Goal: Information Seeking & Learning: Learn about a topic

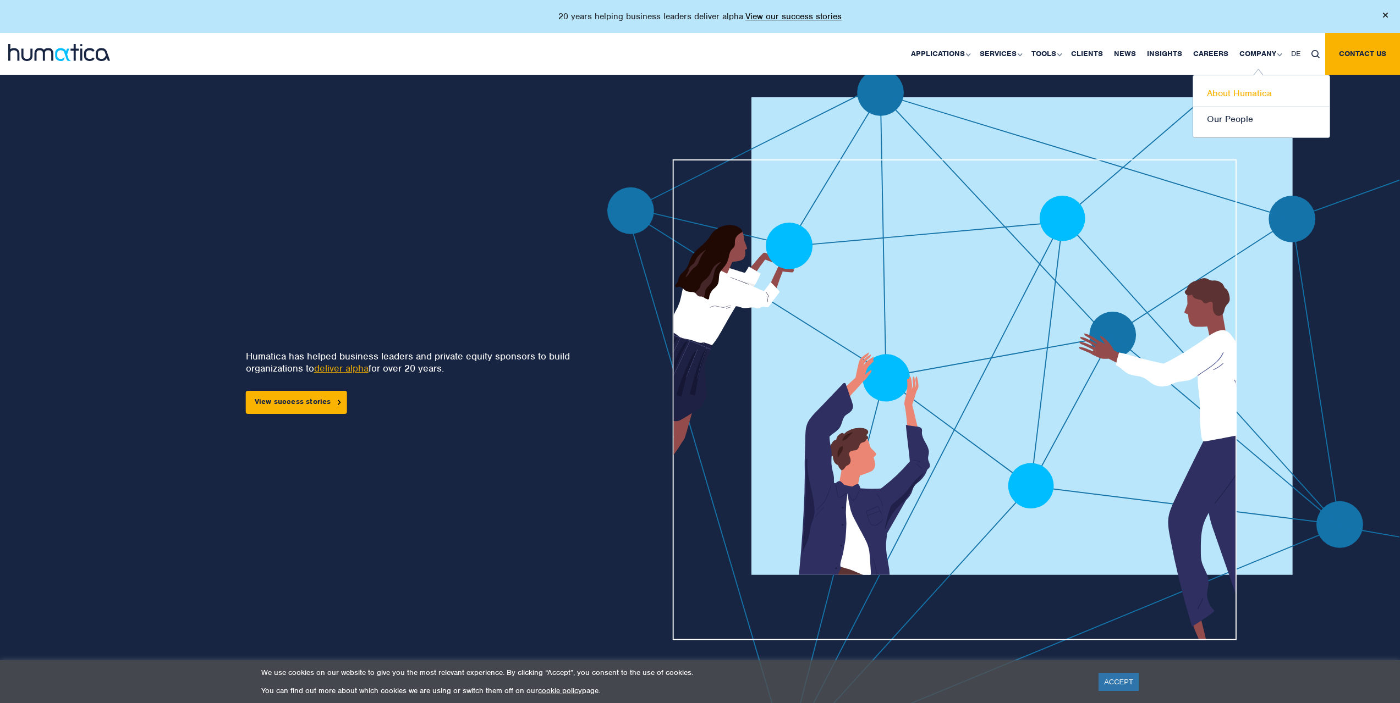
click at [1249, 93] on link "About Humatica" at bounding box center [1261, 94] width 136 height 26
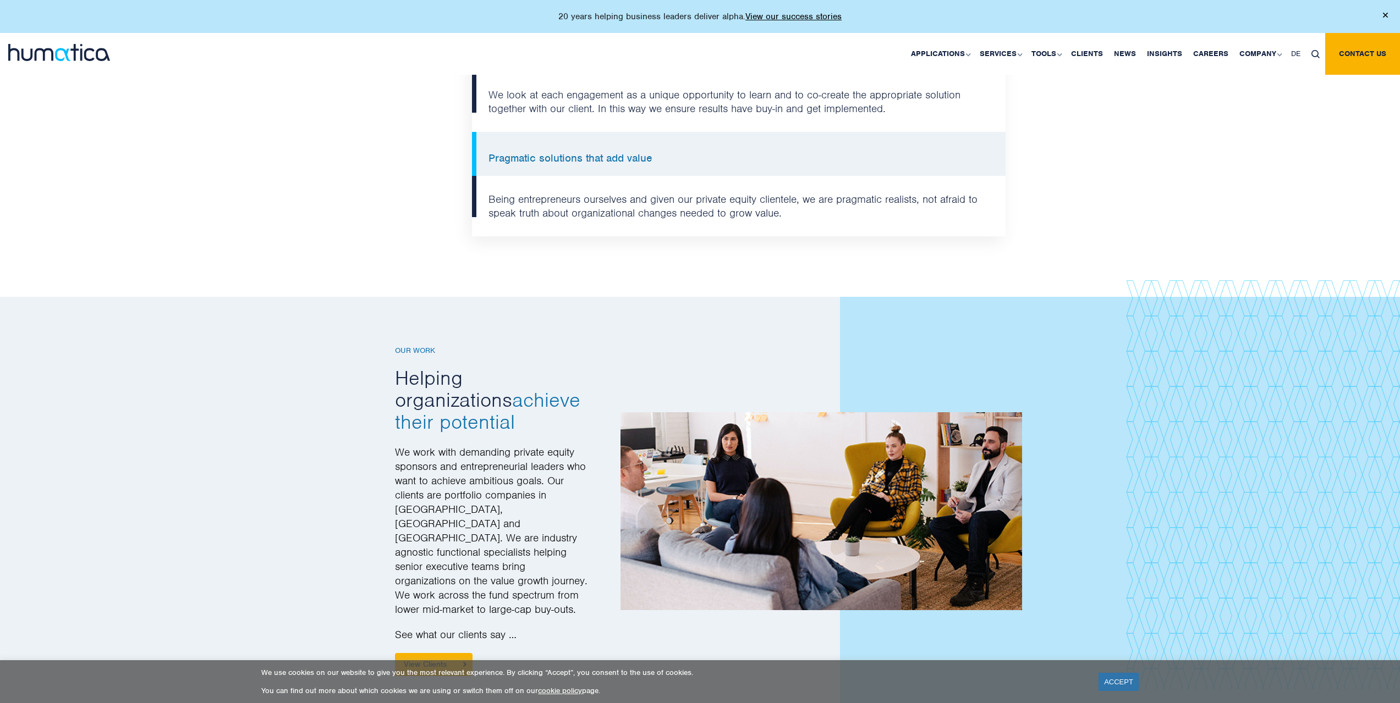
scroll to position [1247, 0]
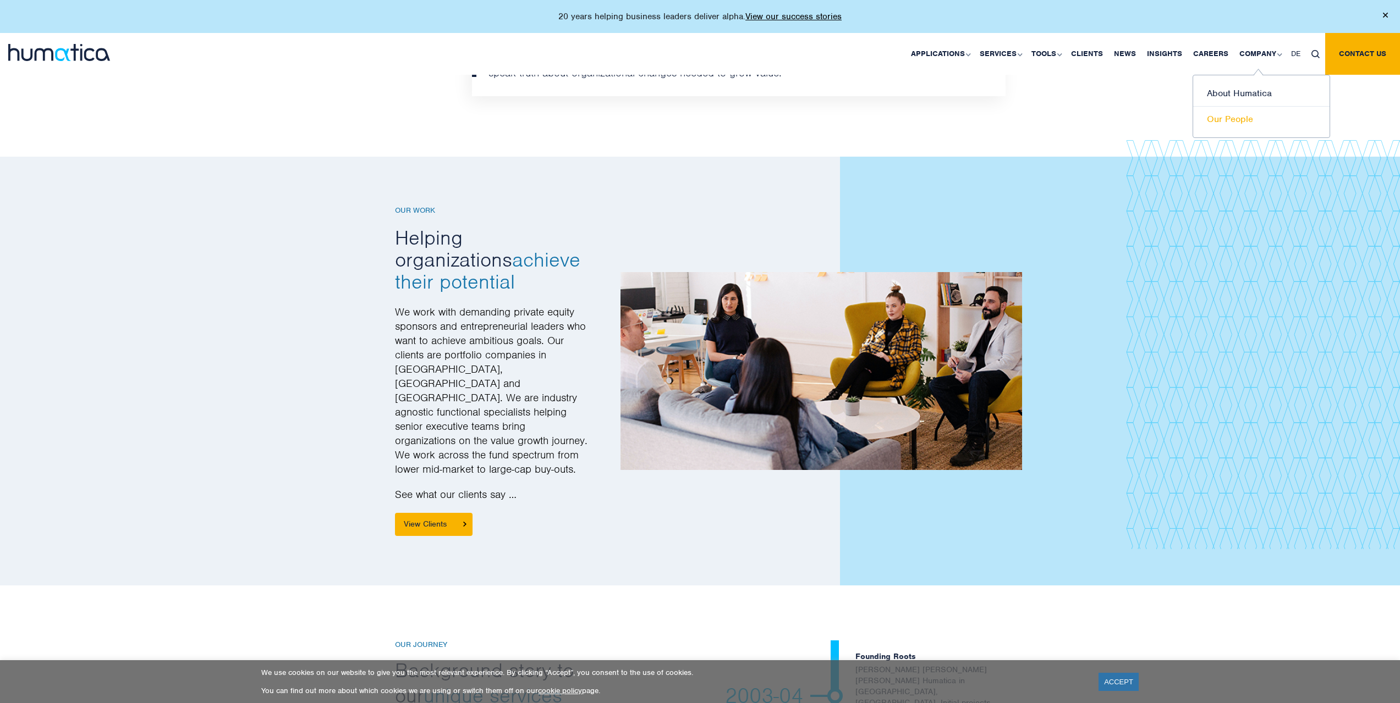
click at [1246, 117] on link "Our People" at bounding box center [1261, 119] width 136 height 25
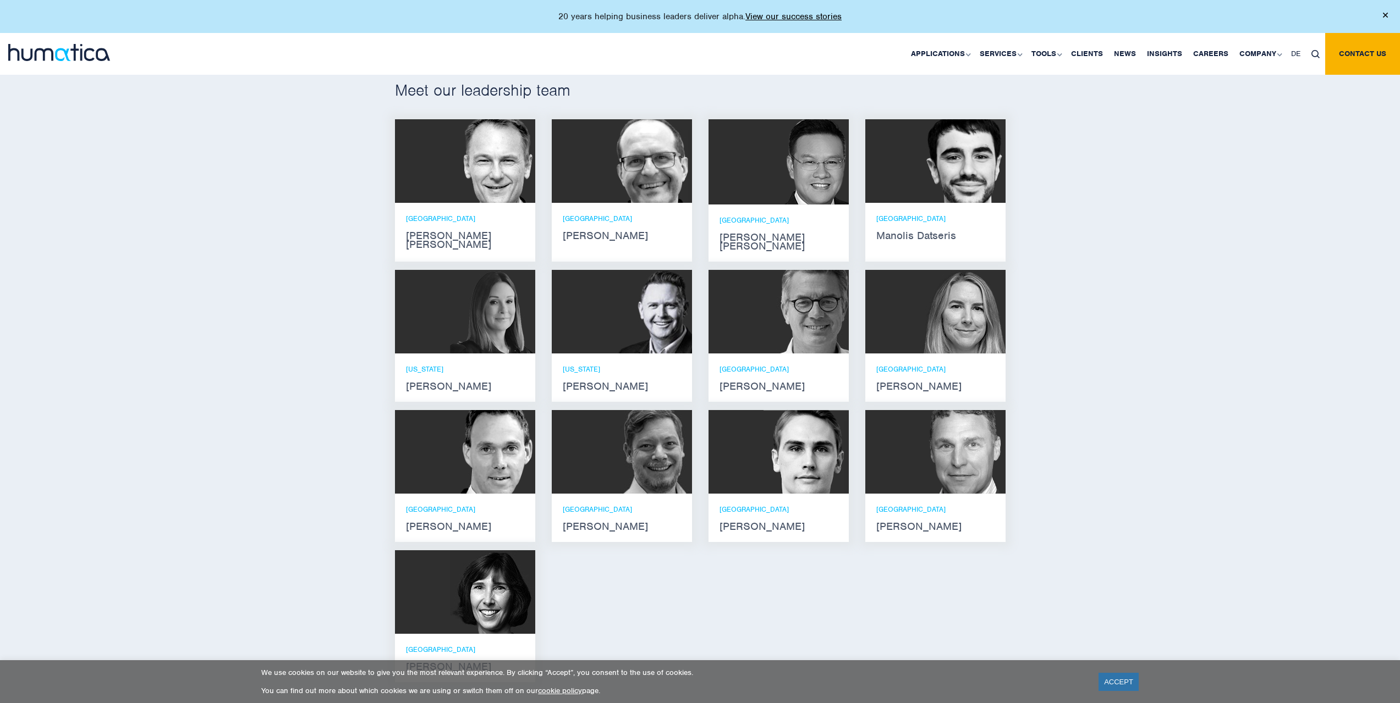
scroll to position [697, 0]
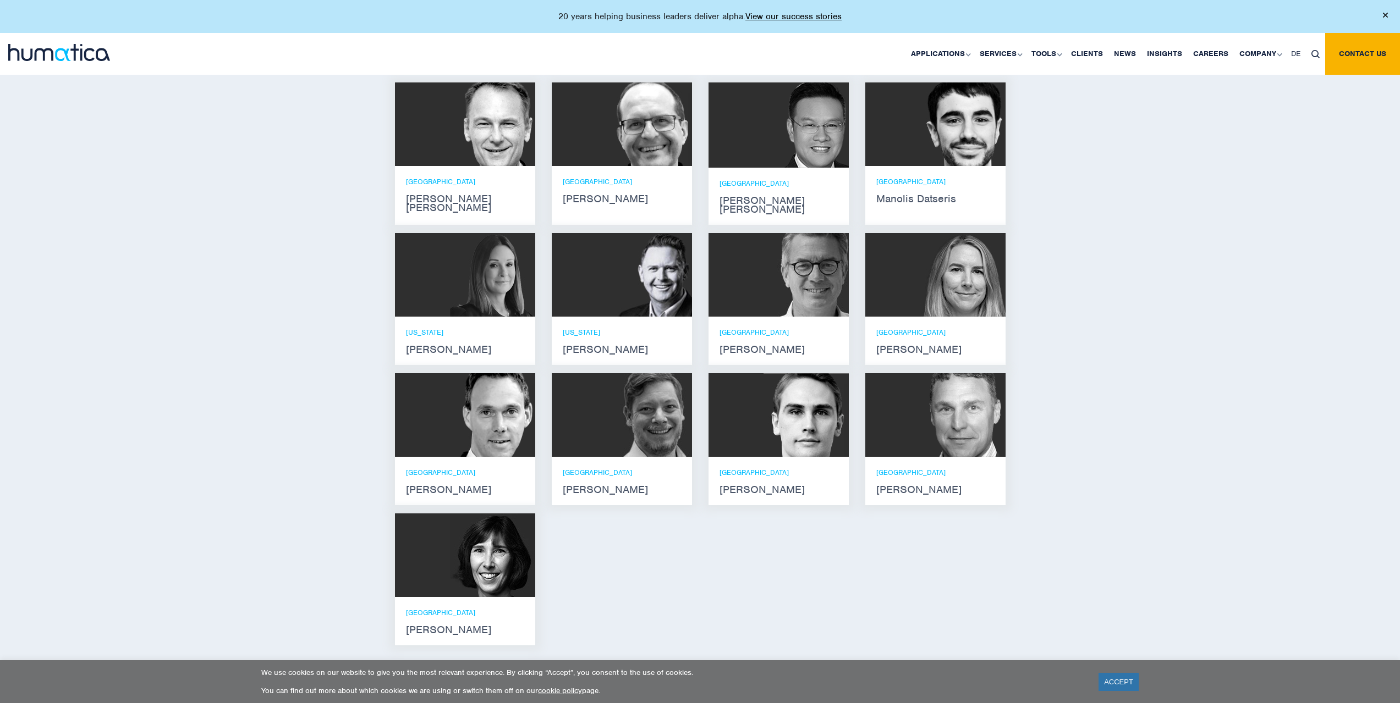
click at [438, 560] on div at bounding box center [465, 556] width 140 height 84
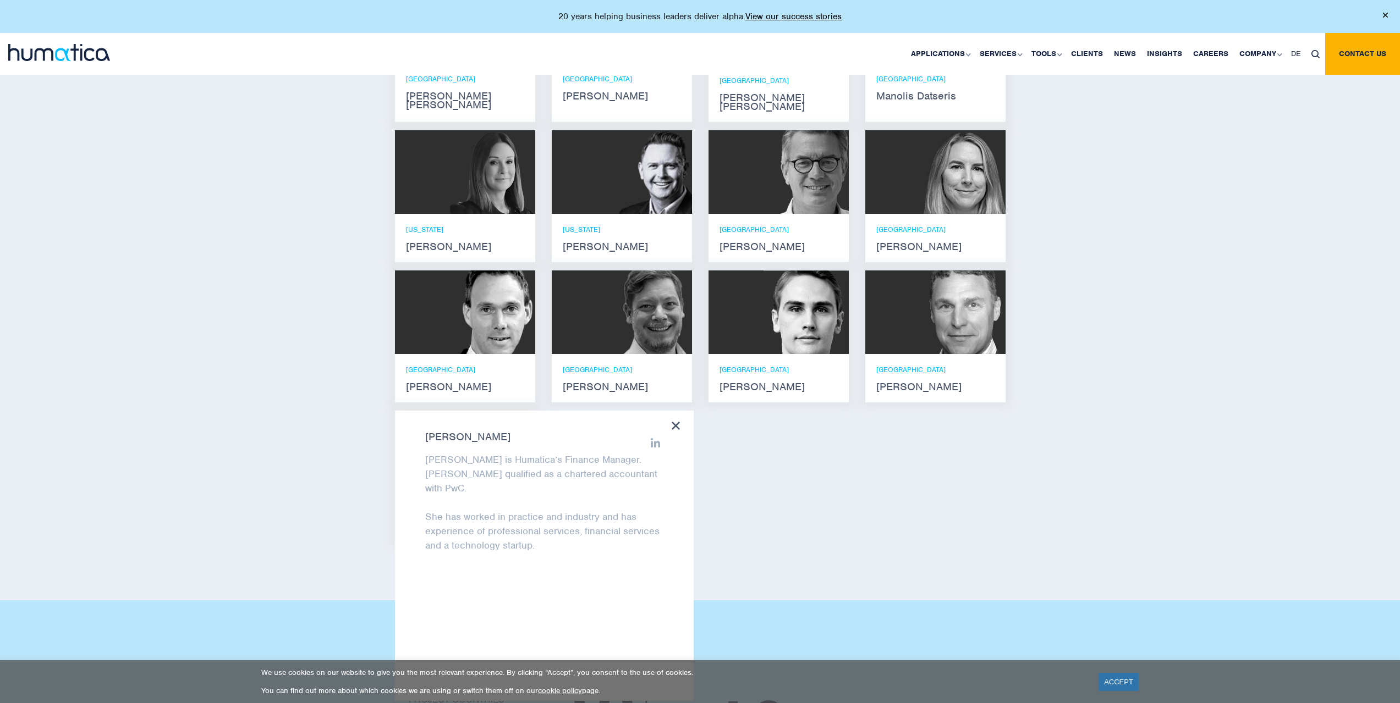
scroll to position [807, 0]
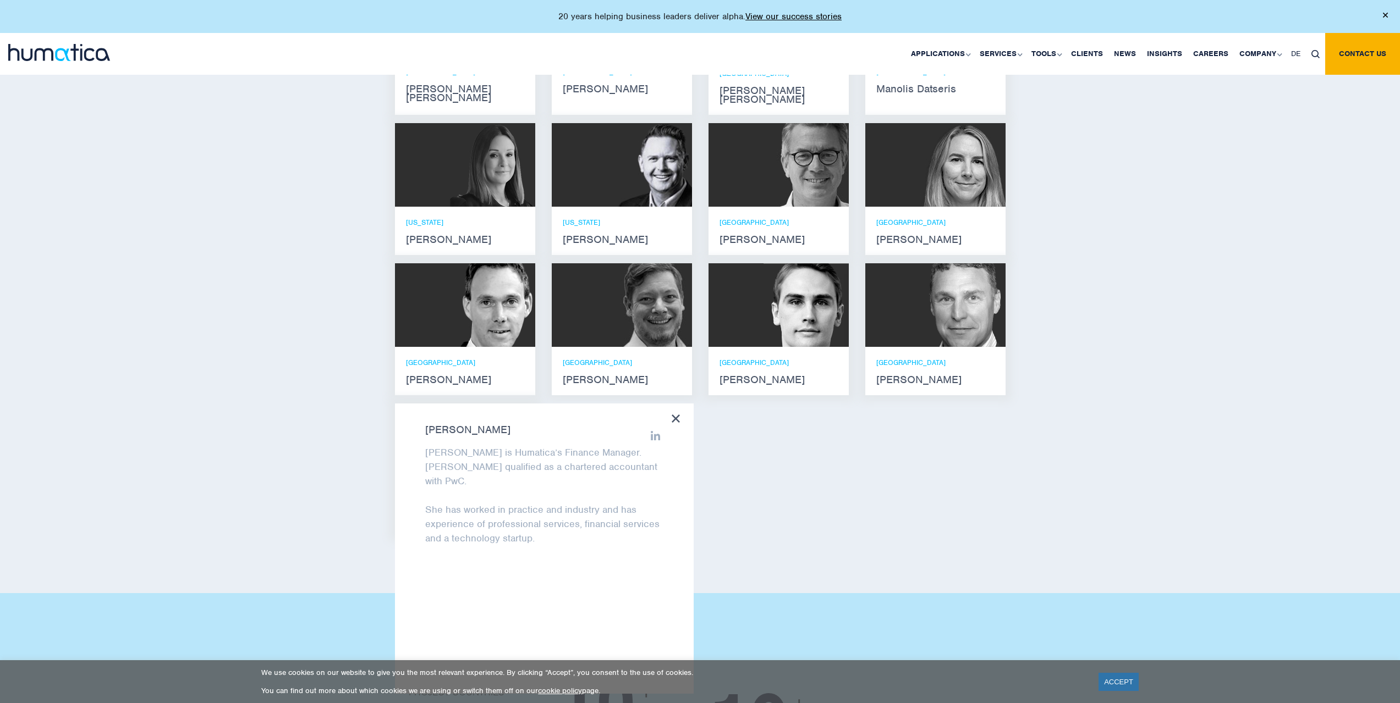
click at [928, 178] on img at bounding box center [962, 165] width 85 height 84
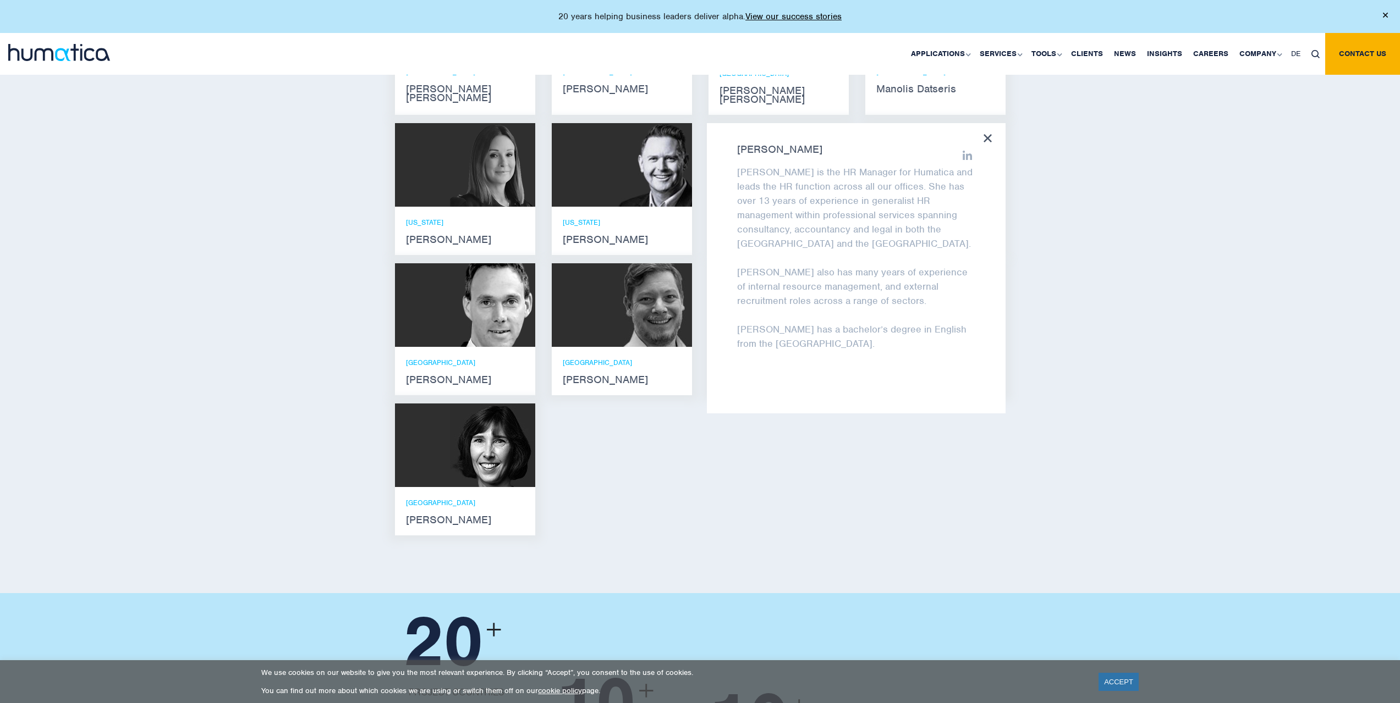
click at [990, 134] on icon at bounding box center [987, 138] width 8 height 8
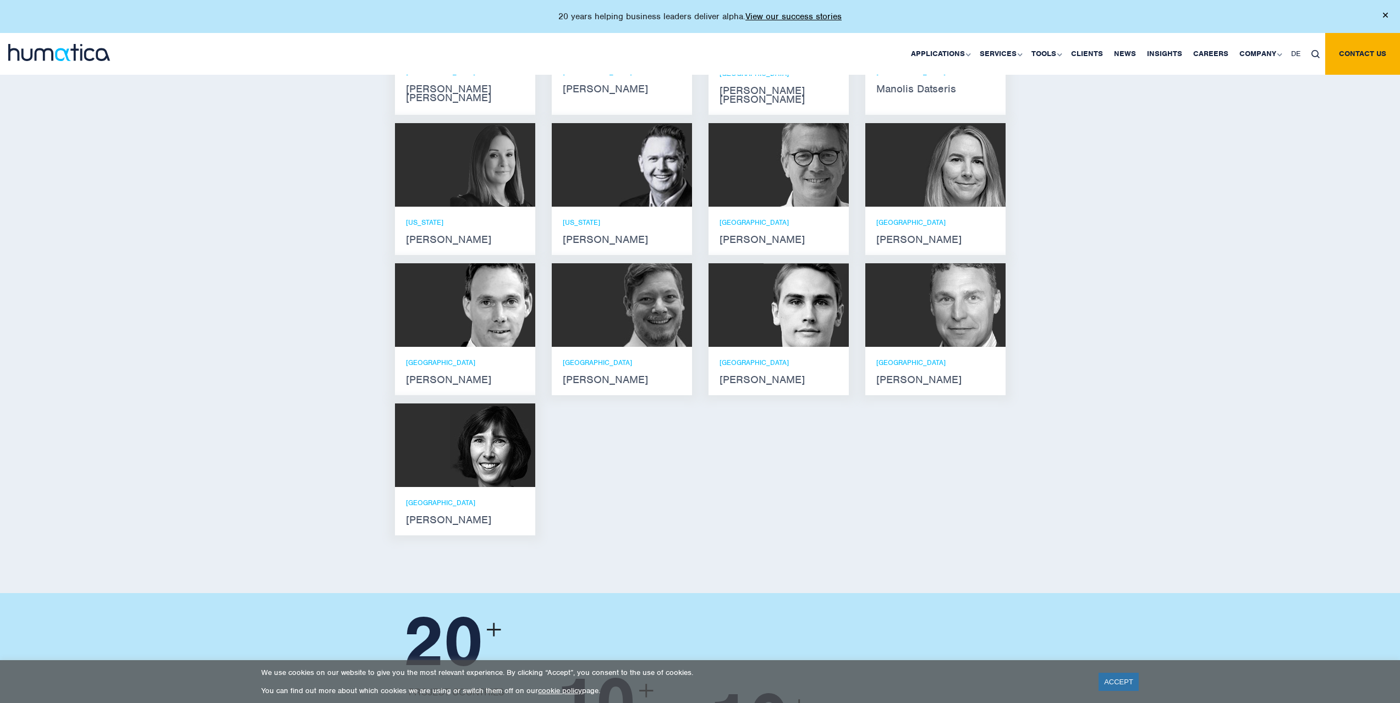
click at [458, 295] on img at bounding box center [492, 305] width 85 height 84
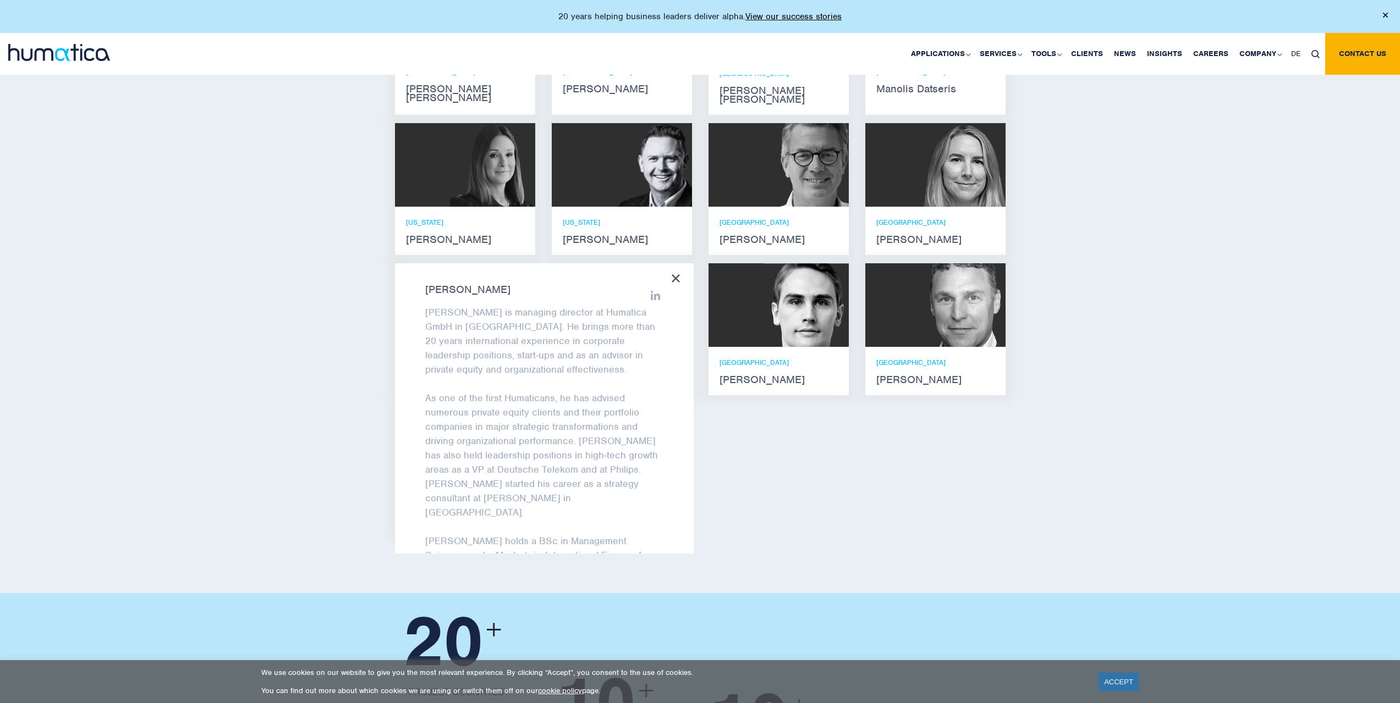
click at [675, 274] on icon at bounding box center [676, 278] width 8 height 8
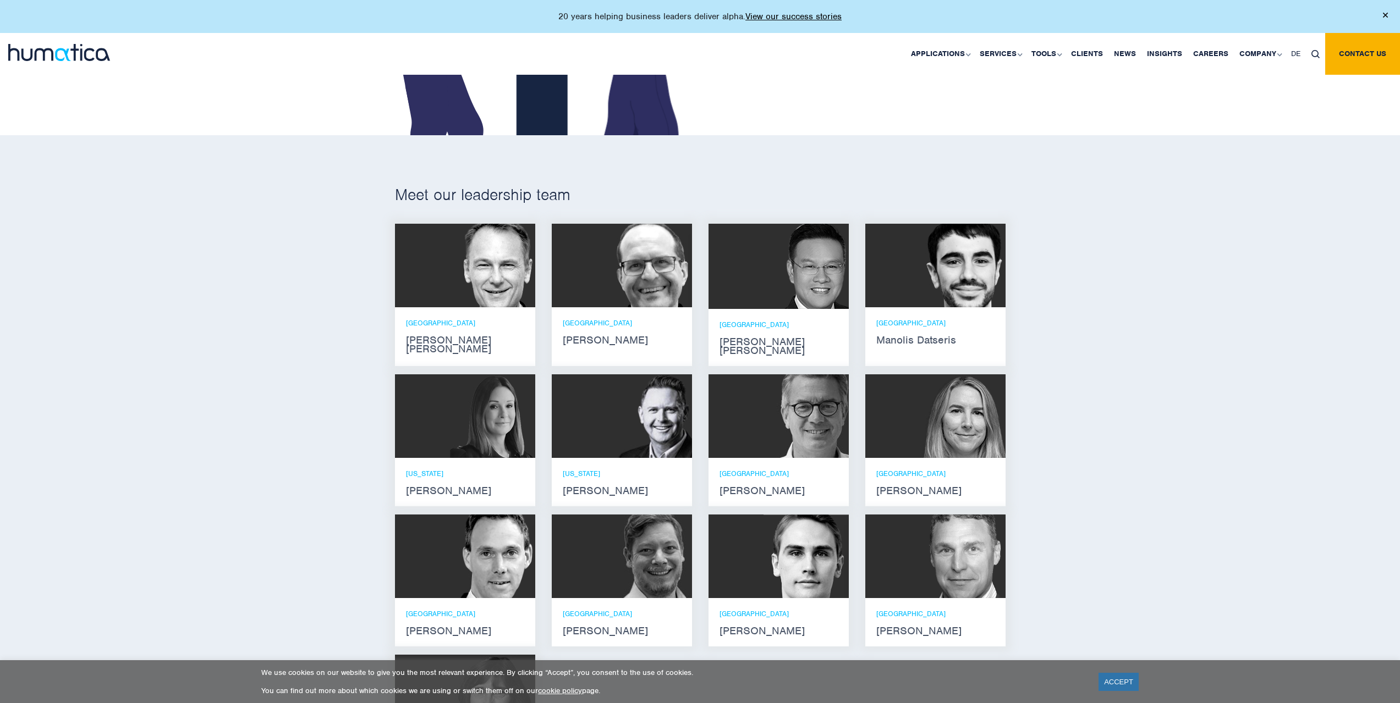
scroll to position [550, 0]
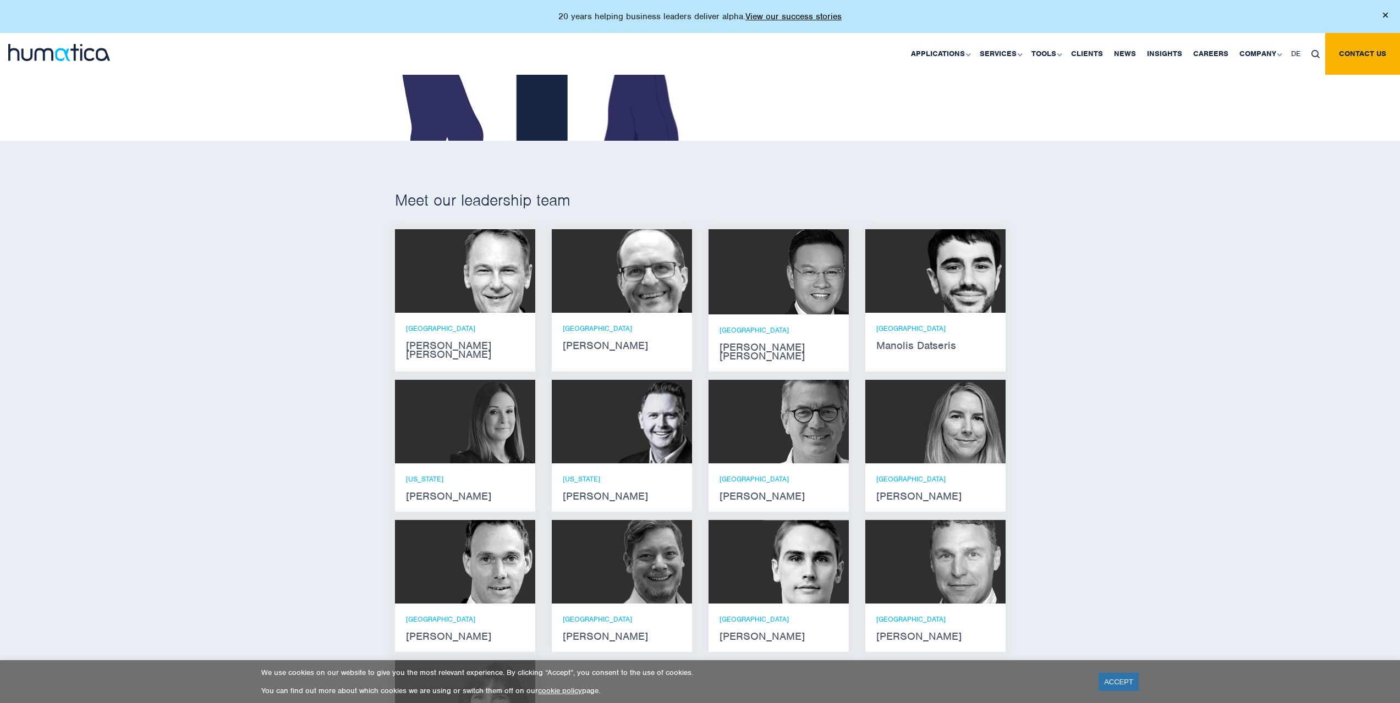
click at [484, 268] on img at bounding box center [492, 271] width 85 height 84
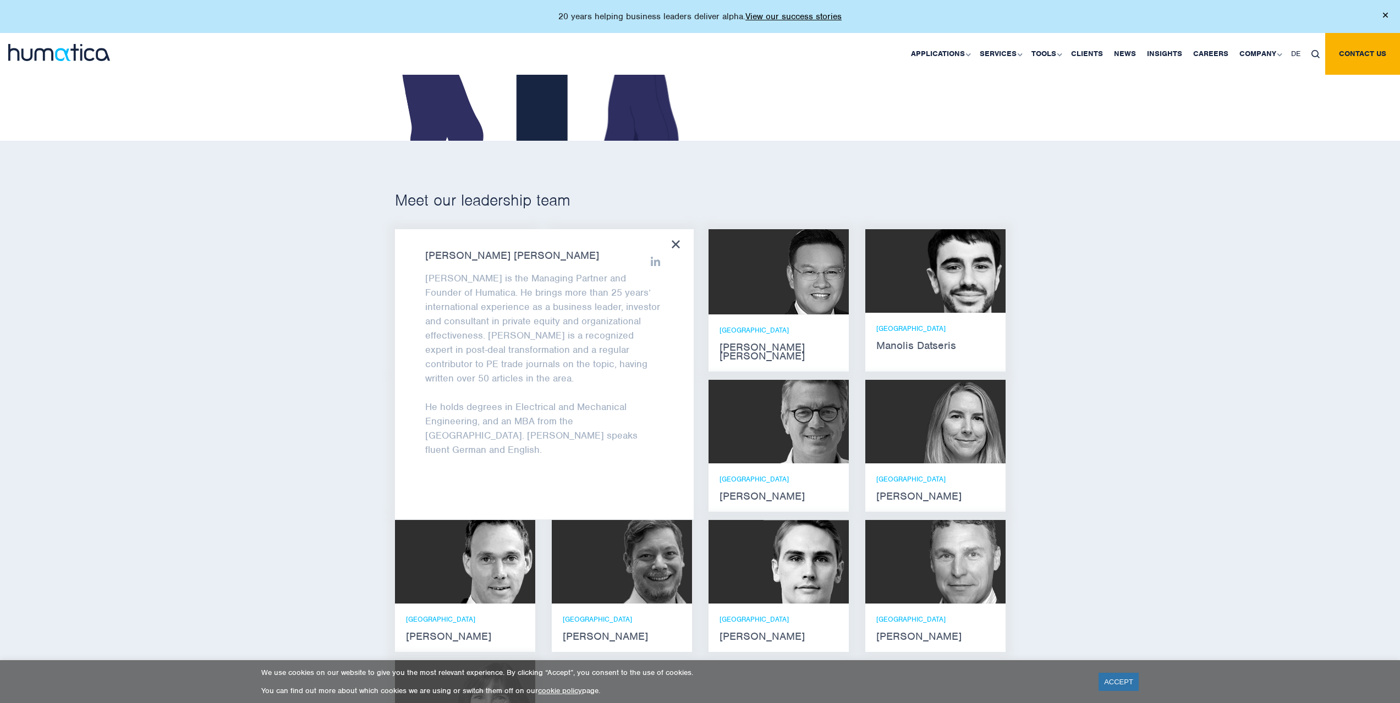
click at [680, 241] on icon at bounding box center [676, 244] width 8 height 8
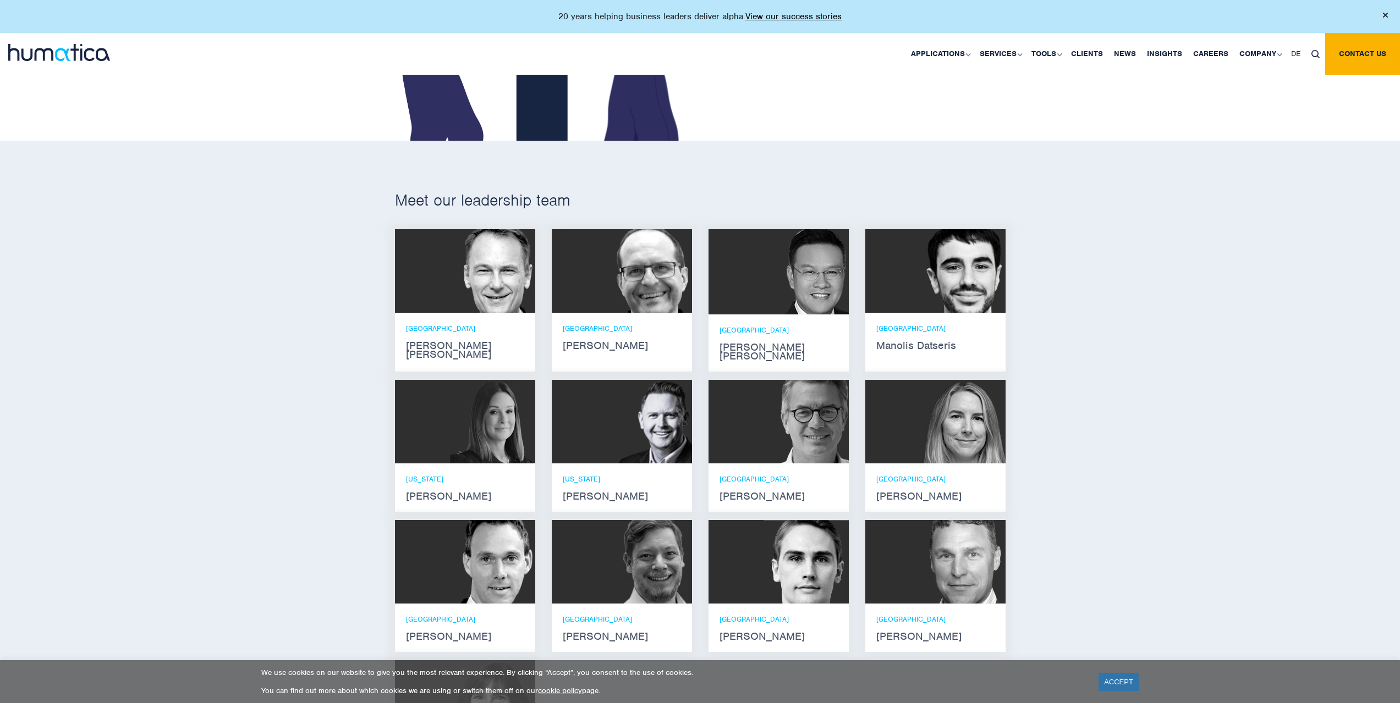
click at [476, 269] on img at bounding box center [492, 271] width 85 height 84
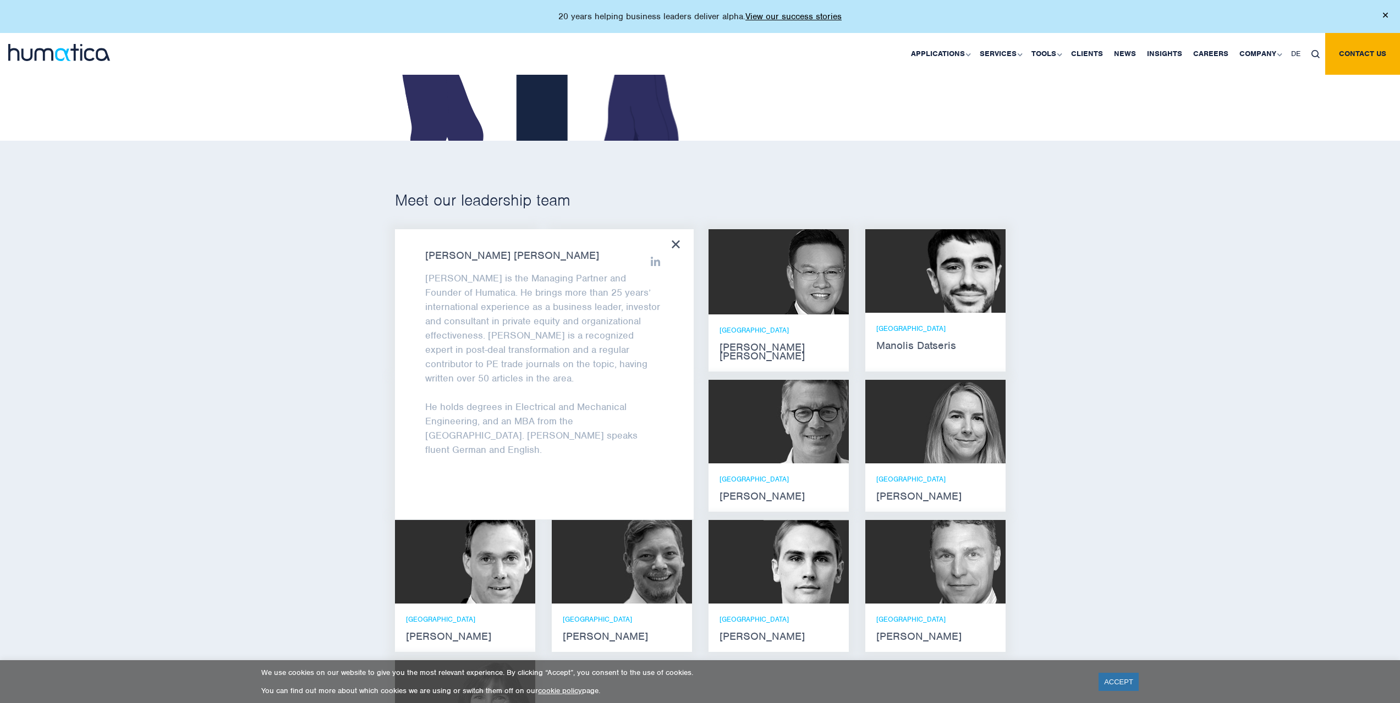
click at [673, 242] on icon at bounding box center [676, 244] width 8 height 8
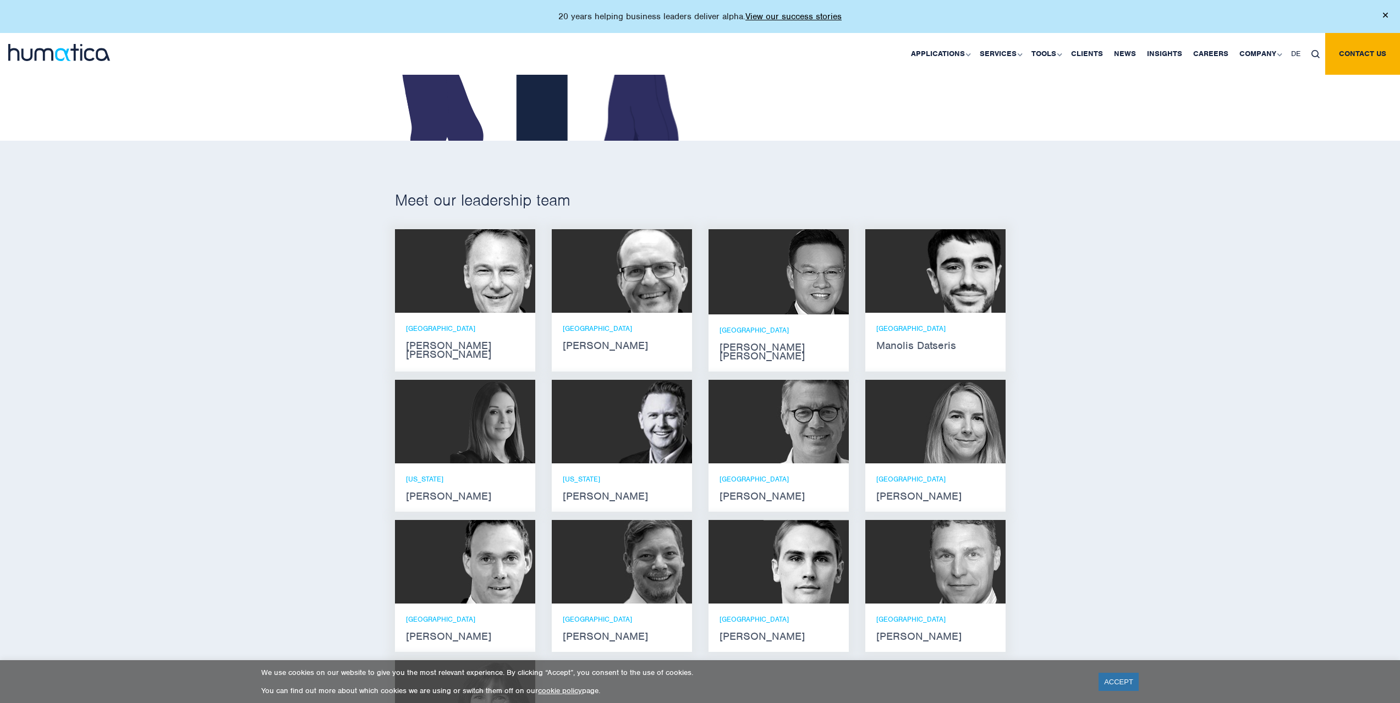
click at [618, 278] on img at bounding box center [649, 271] width 85 height 84
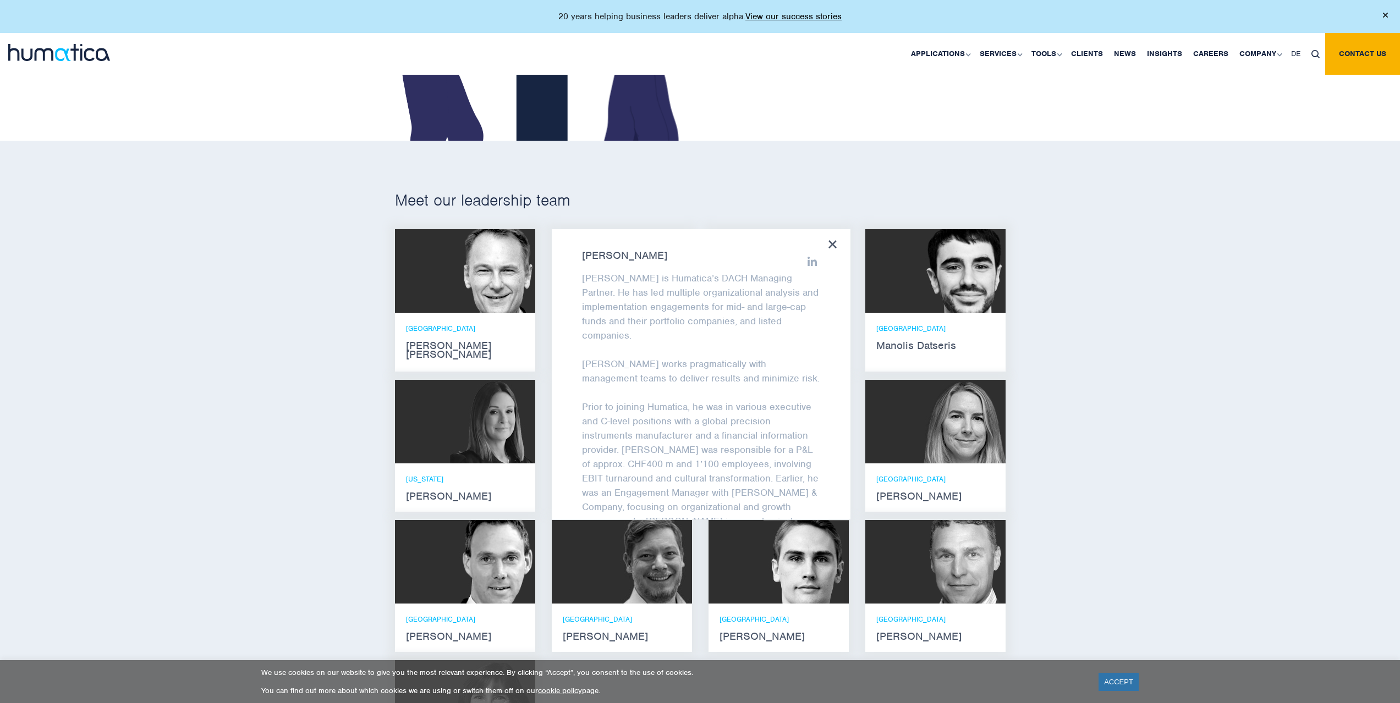
click at [832, 241] on icon at bounding box center [832, 244] width 8 height 8
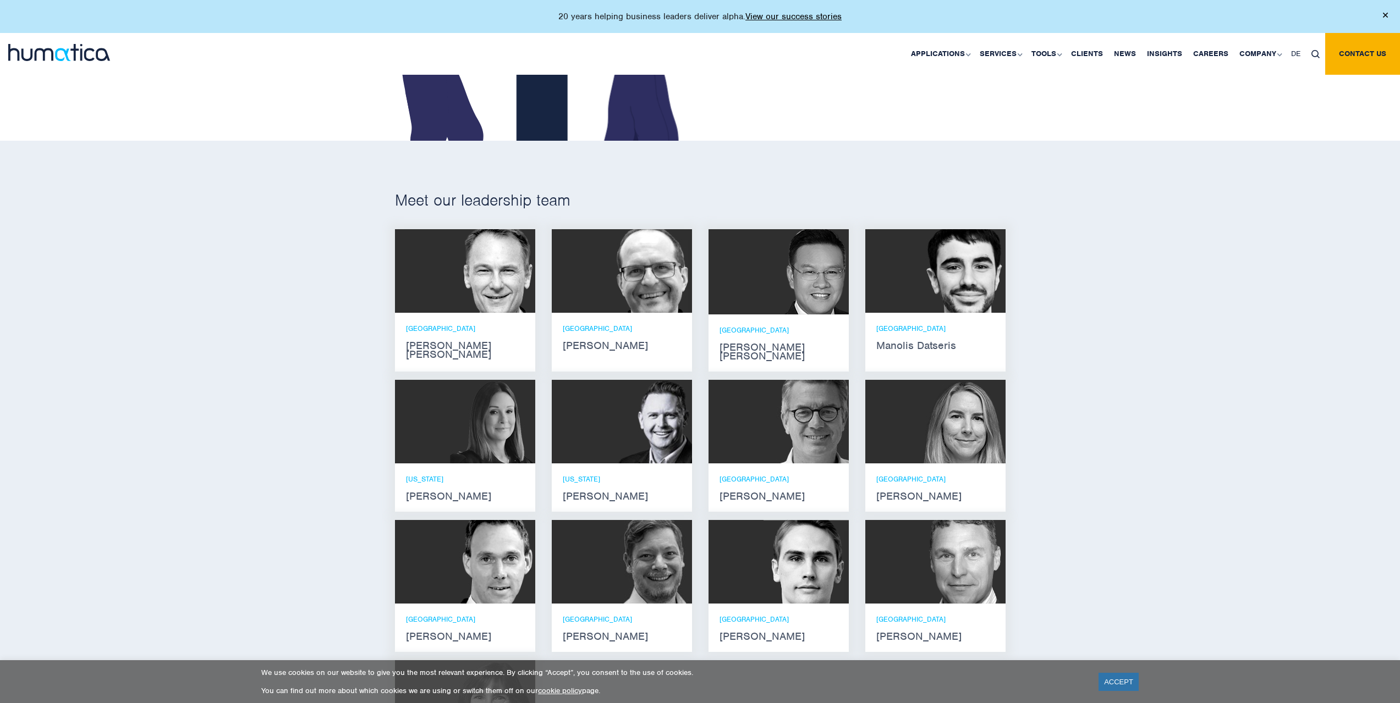
click at [926, 279] on img at bounding box center [962, 271] width 85 height 84
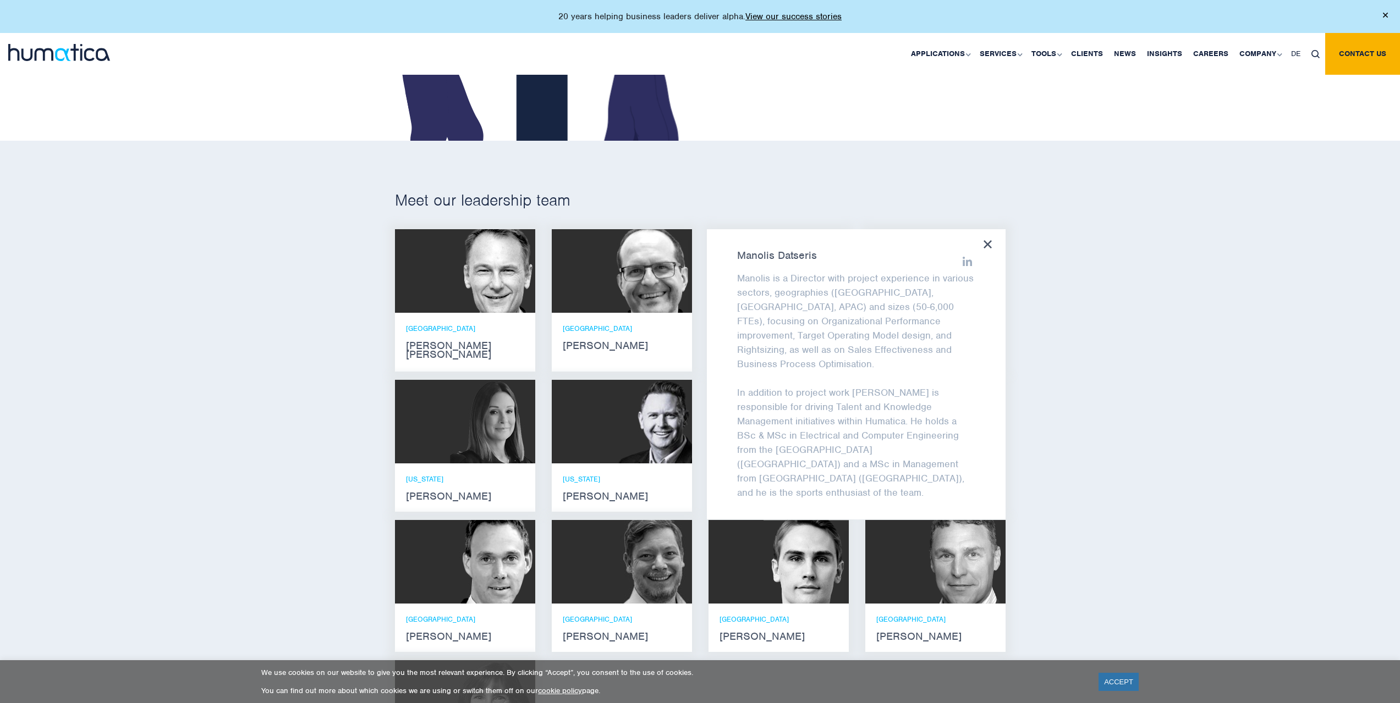
click at [991, 242] on icon at bounding box center [987, 244] width 8 height 8
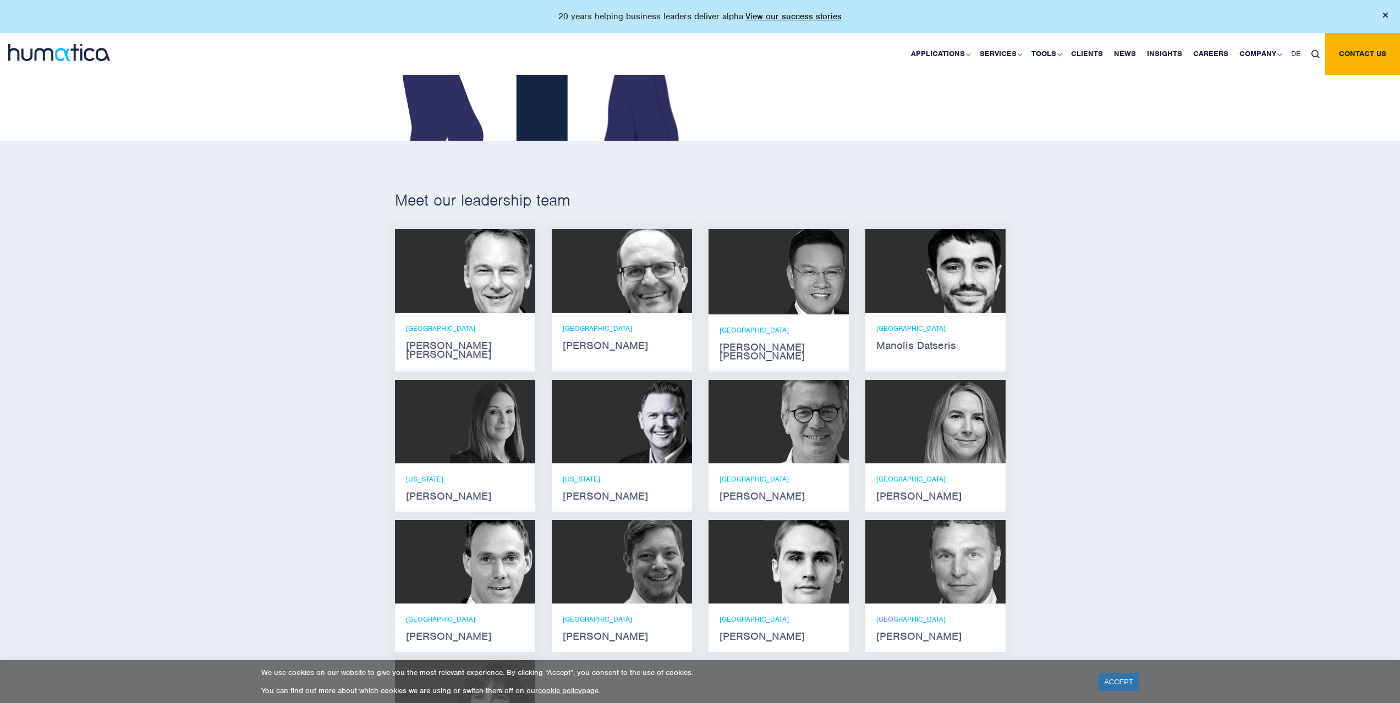
click at [983, 253] on img at bounding box center [962, 271] width 85 height 84
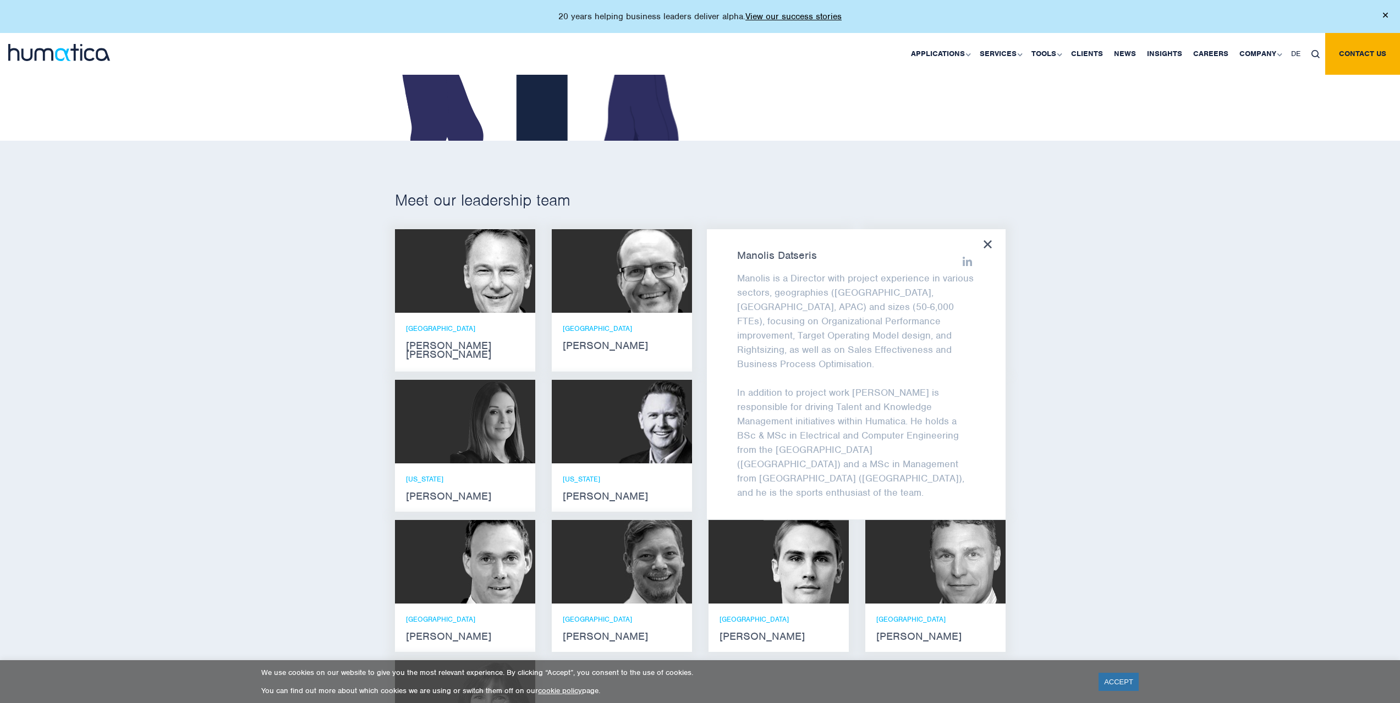
click at [990, 243] on icon at bounding box center [987, 244] width 8 height 8
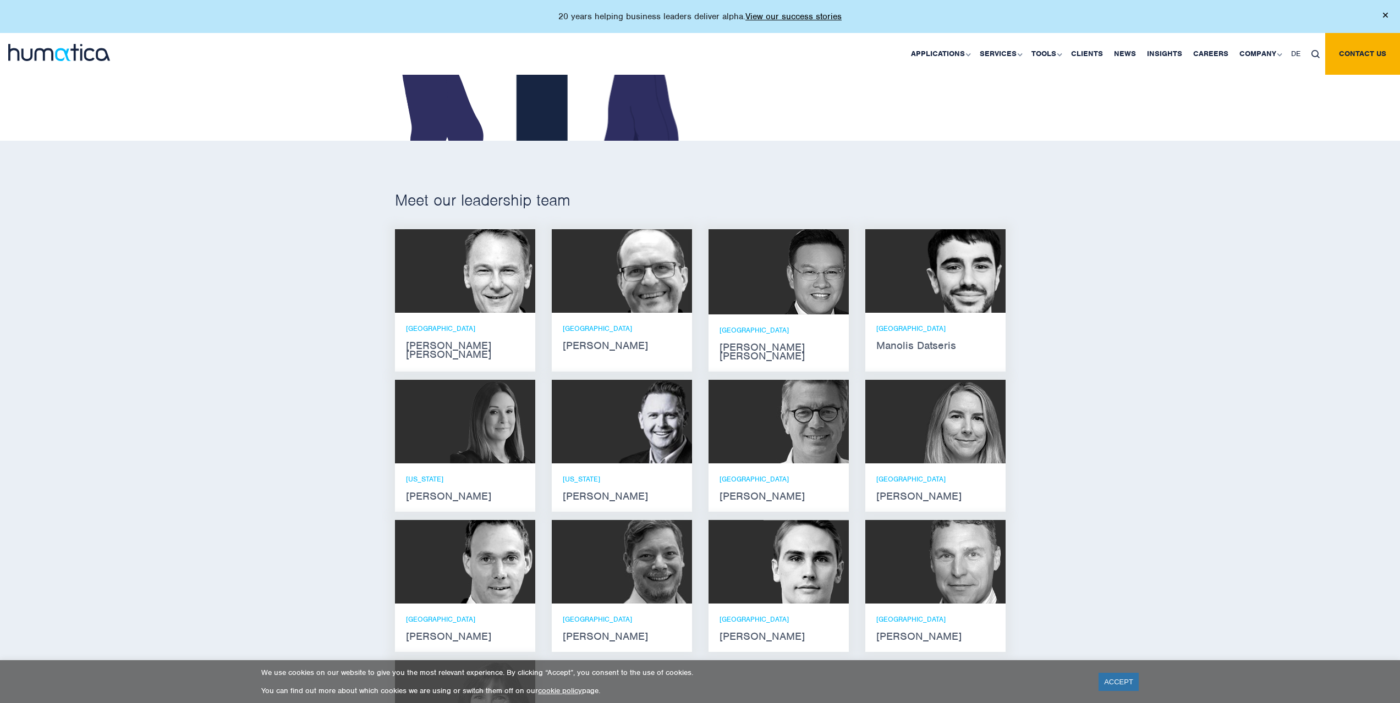
click at [908, 422] on div at bounding box center [935, 422] width 140 height 84
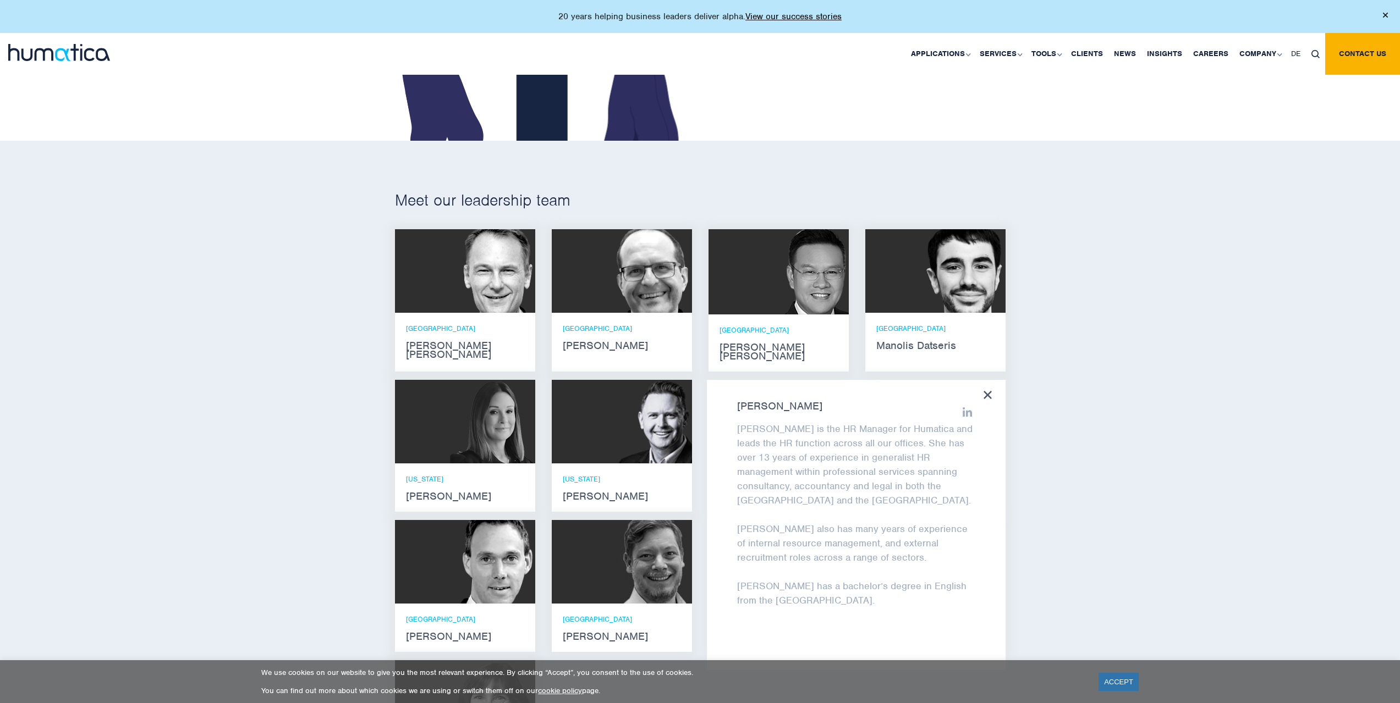
click at [990, 391] on icon at bounding box center [987, 395] width 8 height 8
